Goal: Find specific page/section: Find specific page/section

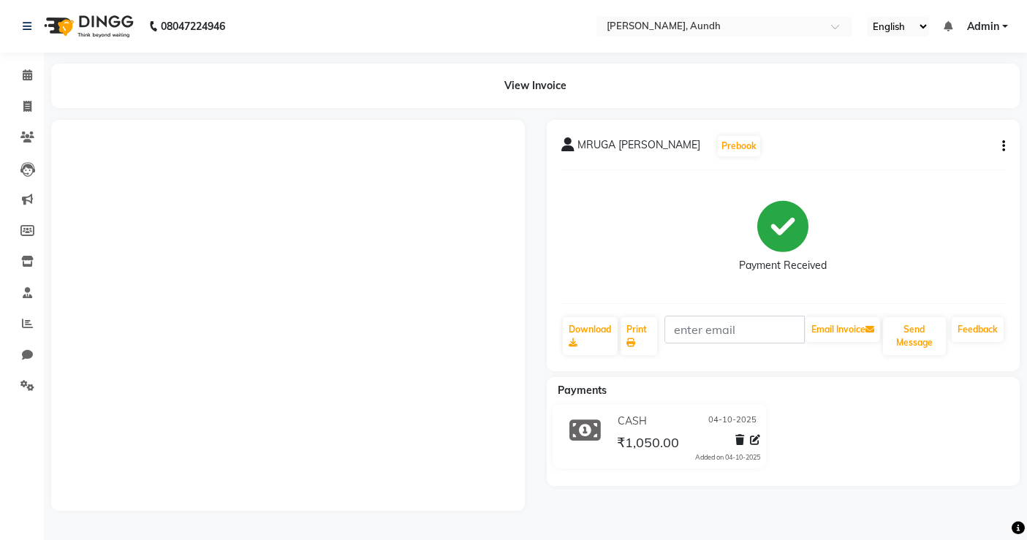
click at [966, 200] on div "Payment Received" at bounding box center [783, 237] width 444 height 110
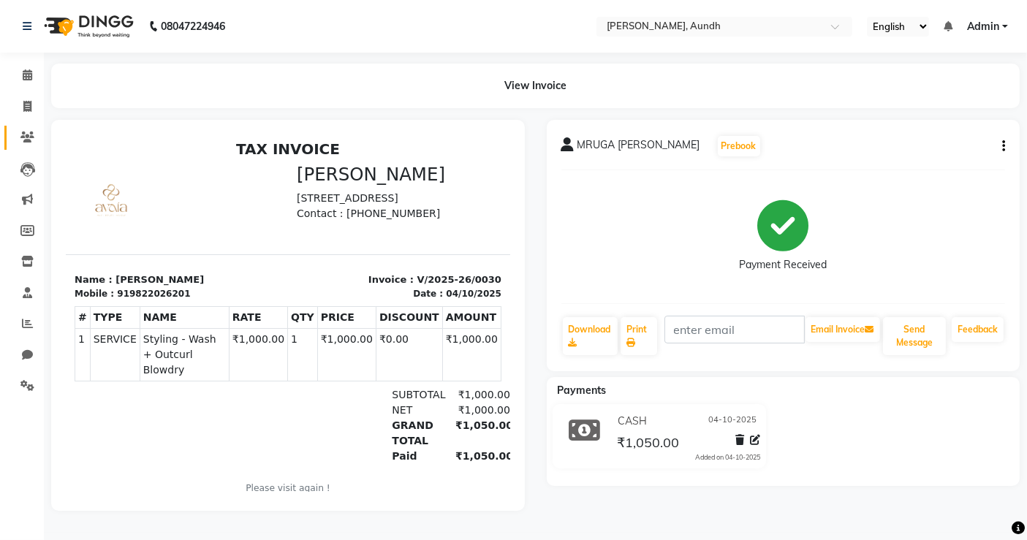
click at [23, 126] on link "Clients" at bounding box center [21, 138] width 35 height 24
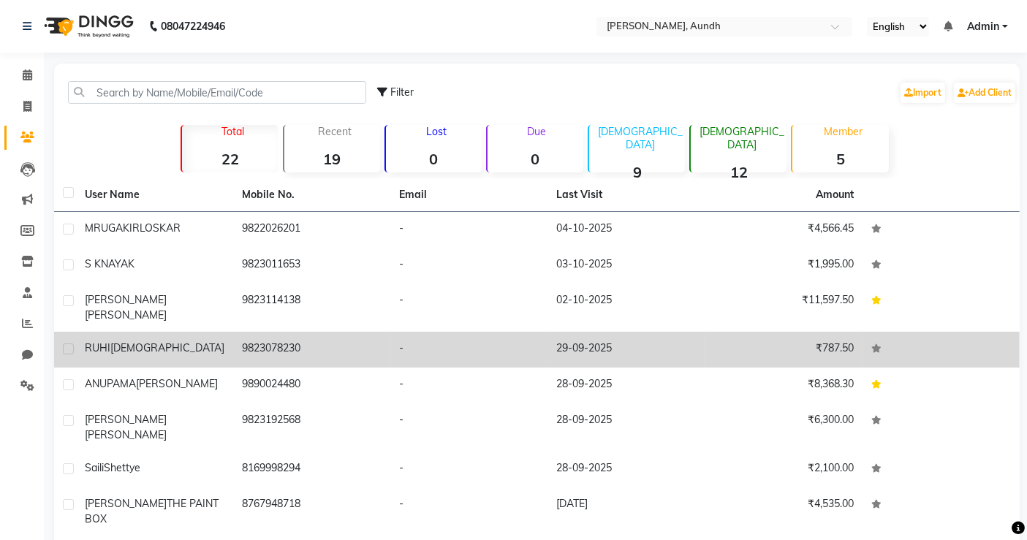
click at [148, 341] on div "[PERSON_NAME][DEMOGRAPHIC_DATA]" at bounding box center [155, 348] width 140 height 15
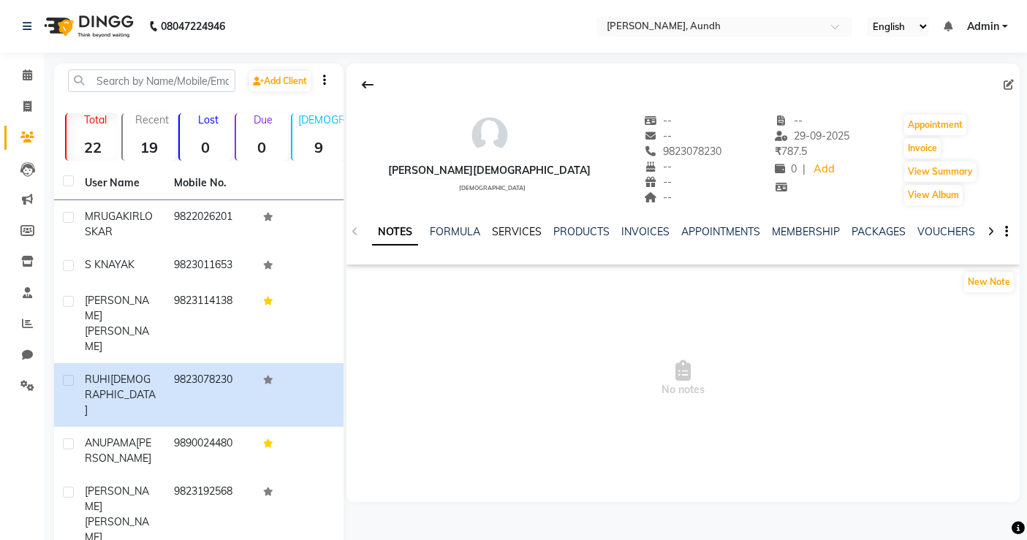
click at [512, 228] on link "SERVICES" at bounding box center [517, 231] width 50 height 13
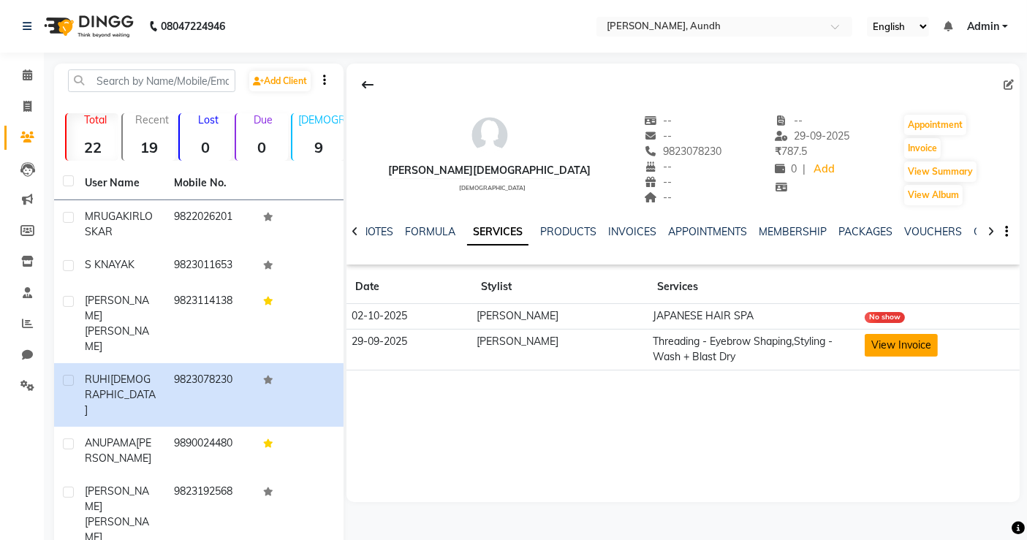
click at [875, 348] on button "View Invoice" at bounding box center [901, 345] width 73 height 23
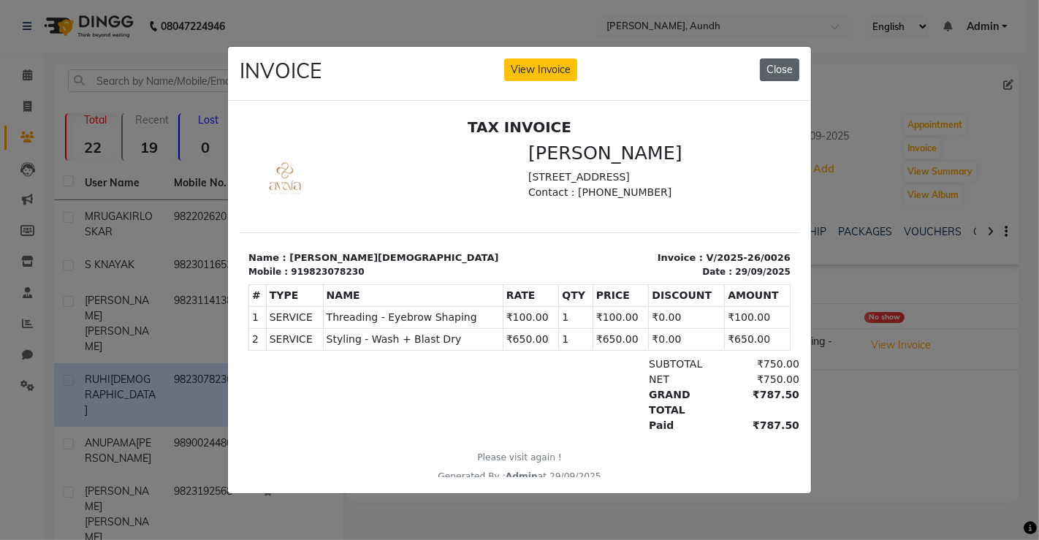
click at [772, 60] on button "Close" at bounding box center [779, 69] width 39 height 23
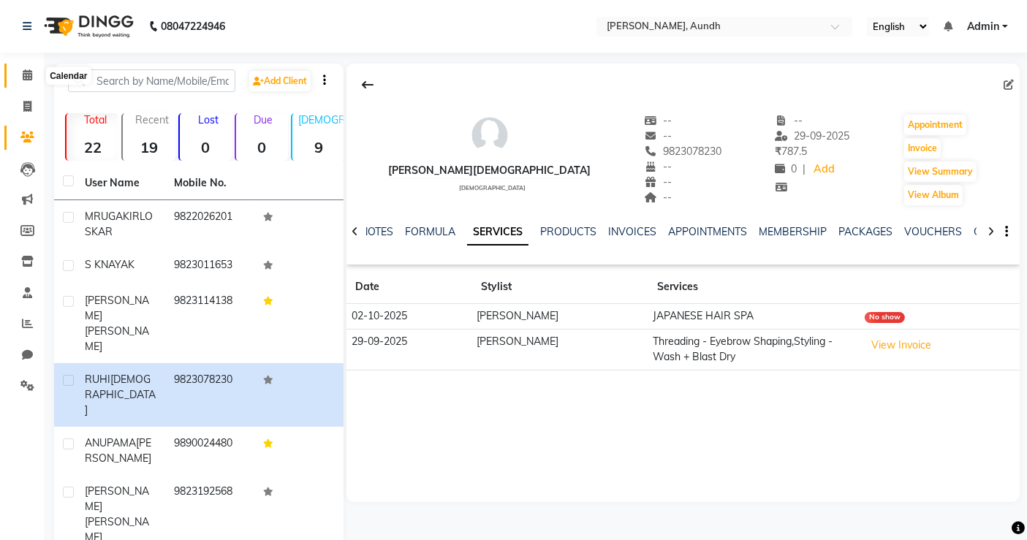
click at [15, 74] on span at bounding box center [28, 75] width 26 height 17
